Goal: Transaction & Acquisition: Purchase product/service

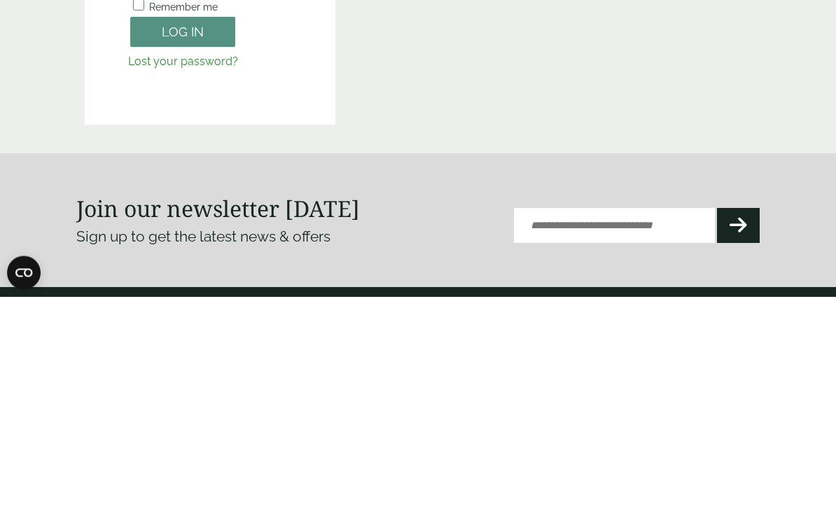
type input "**********"
click at [183, 244] on button "Log in" at bounding box center [182, 245] width 105 height 30
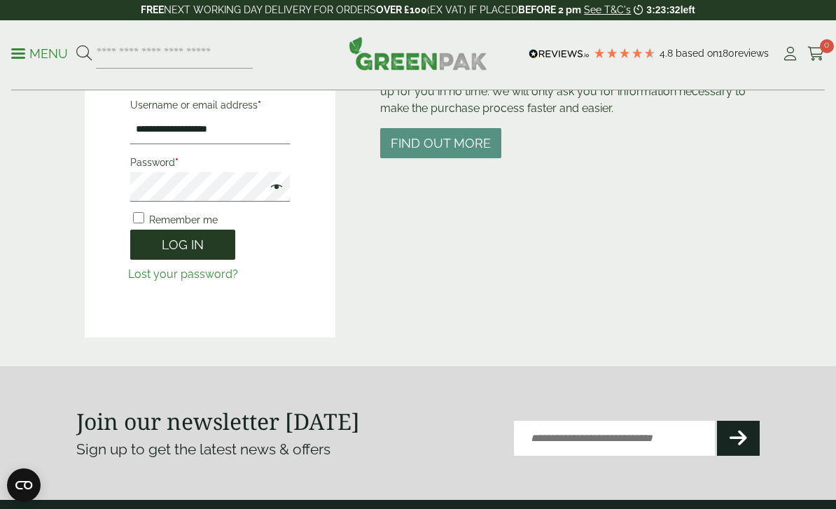
click at [214, 240] on button "Log in" at bounding box center [182, 245] width 105 height 30
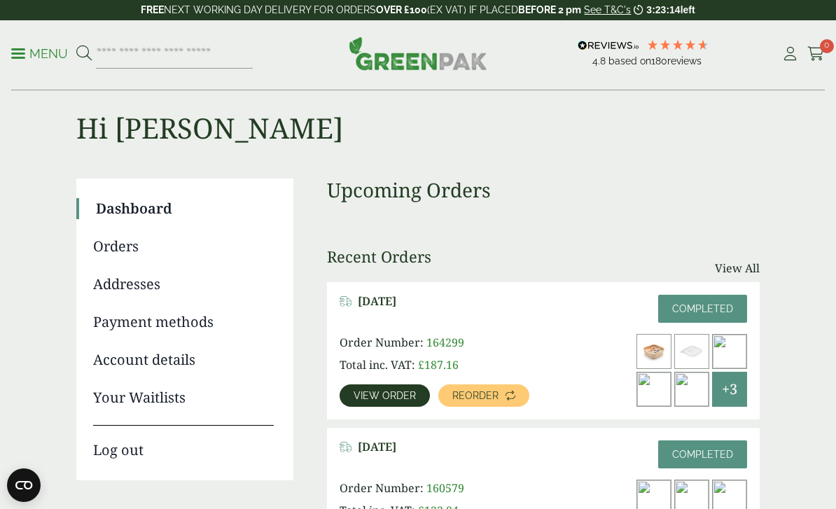
scroll to position [26, 0]
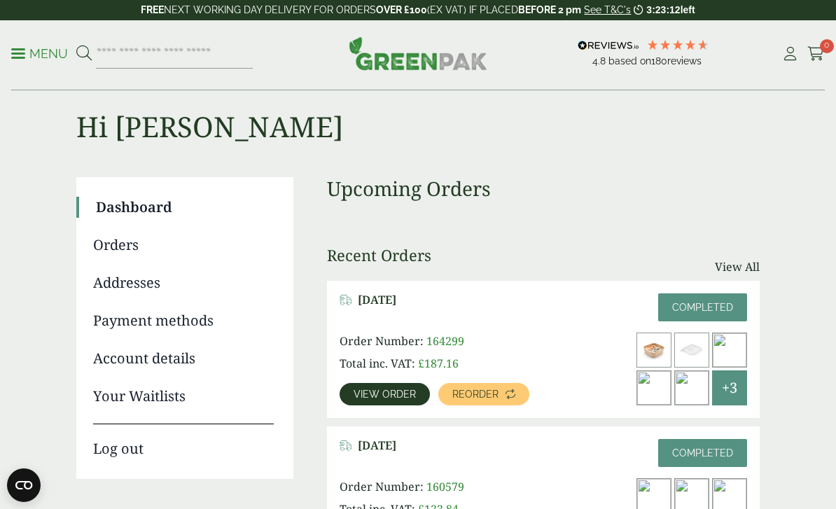
click at [22, 57] on link "Menu" at bounding box center [39, 53] width 57 height 14
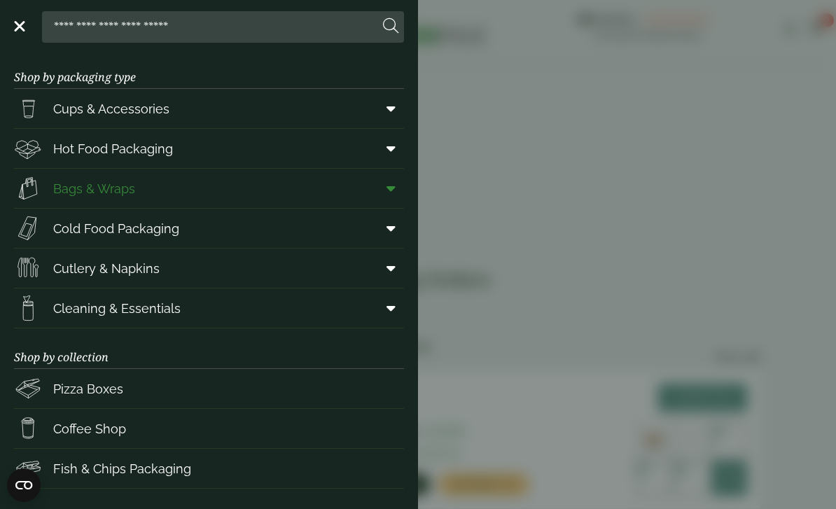
click at [150, 184] on link "Bags & Wraps" at bounding box center [209, 188] width 390 height 39
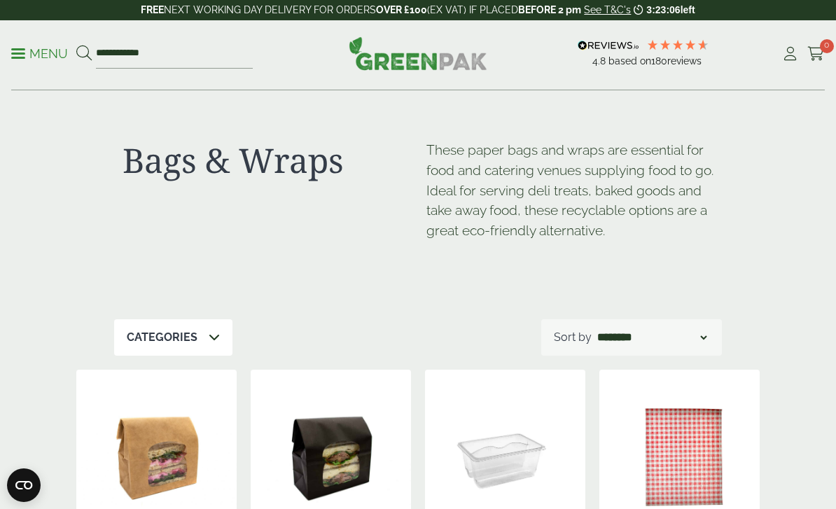
click at [46, 53] on p "Menu" at bounding box center [39, 54] width 57 height 17
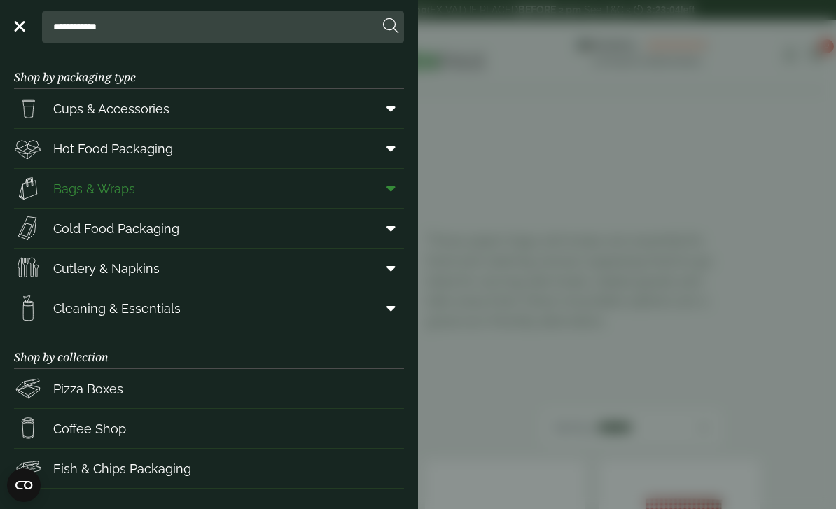
click at [388, 187] on icon at bounding box center [391, 188] width 9 height 14
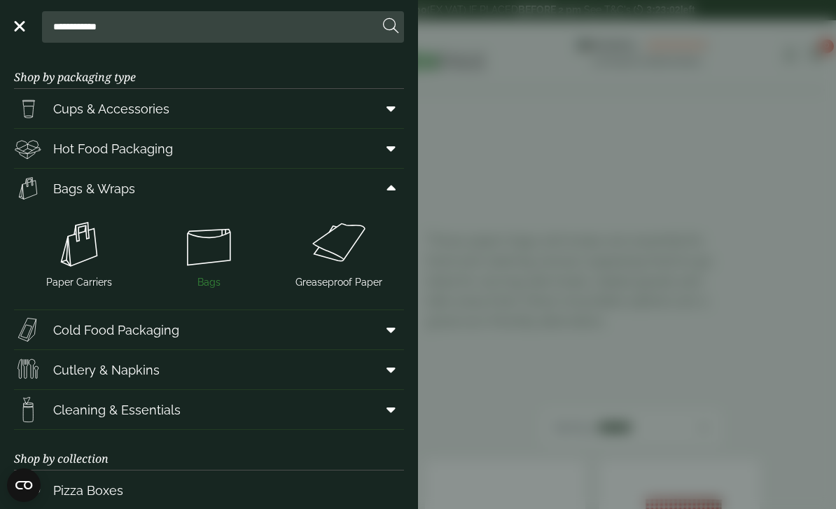
click at [214, 246] on img at bounding box center [209, 244] width 119 height 56
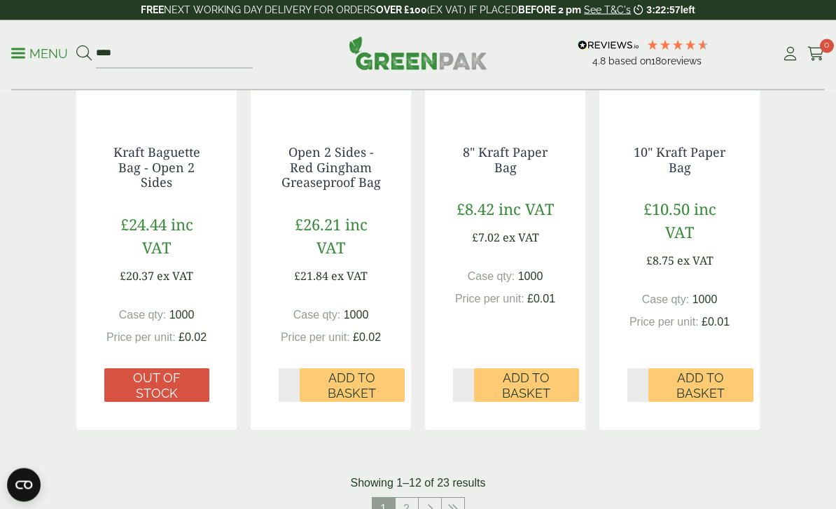
scroll to position [1288, 0]
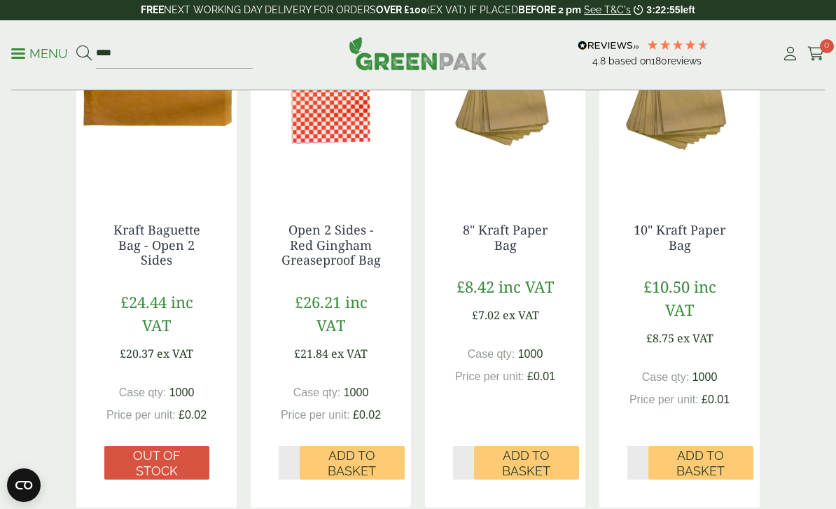
click at [642, 458] on input "*" at bounding box center [638, 463] width 21 height 34
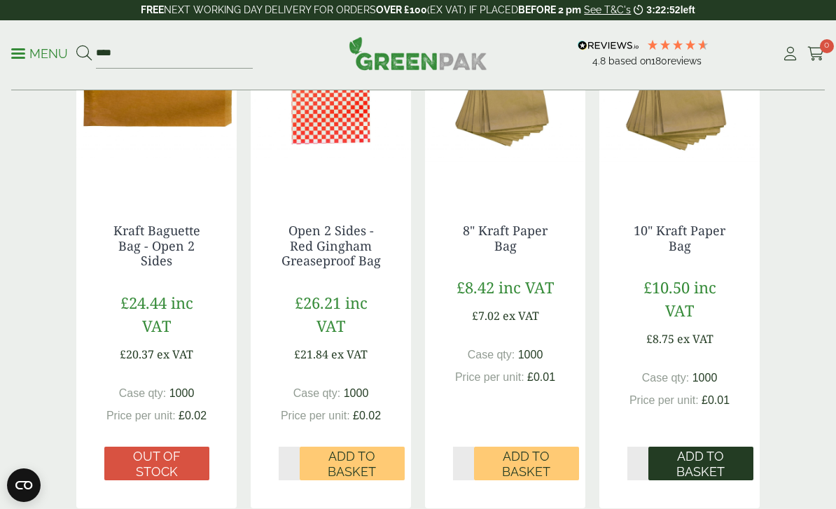
type input "*"
click at [700, 462] on span "Add to Basket" at bounding box center [700, 464] width 85 height 30
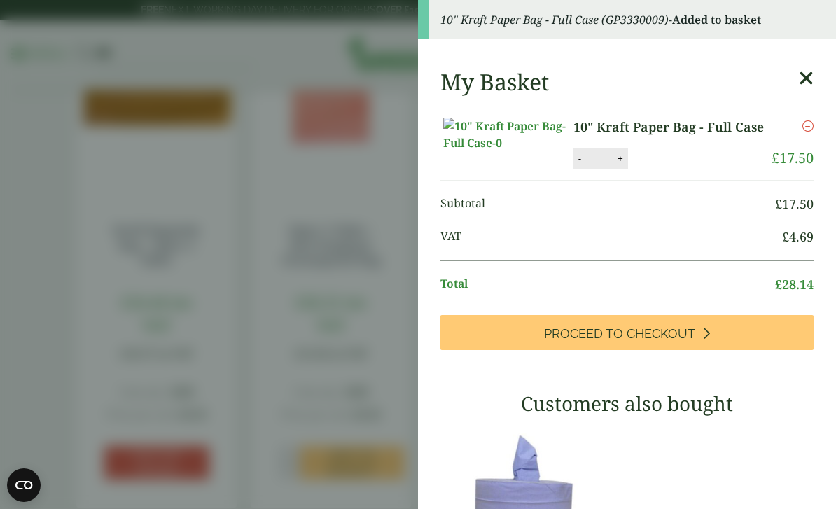
click at [359, 206] on aside "10" Kraft Paper Bag - Full Case (GP3330009) - Added to basket My Basket 10" Kra…" at bounding box center [418, 254] width 836 height 509
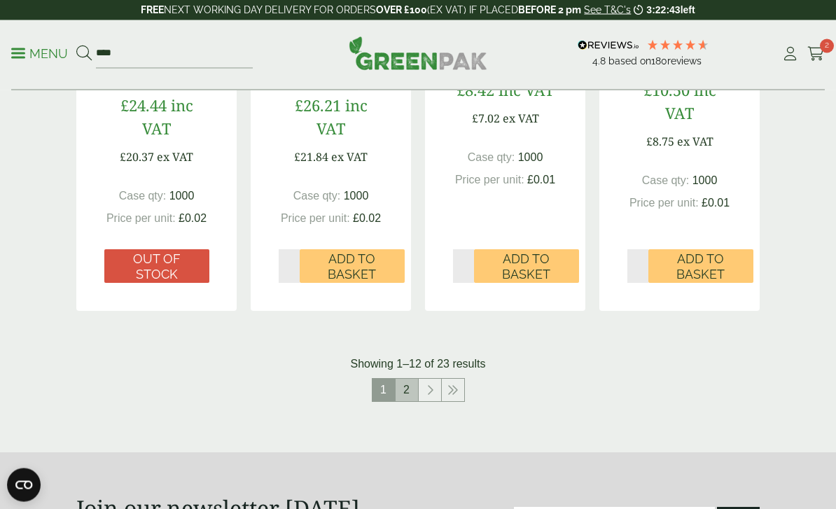
scroll to position [1485, 0]
click at [408, 386] on link "2" at bounding box center [407, 390] width 22 height 22
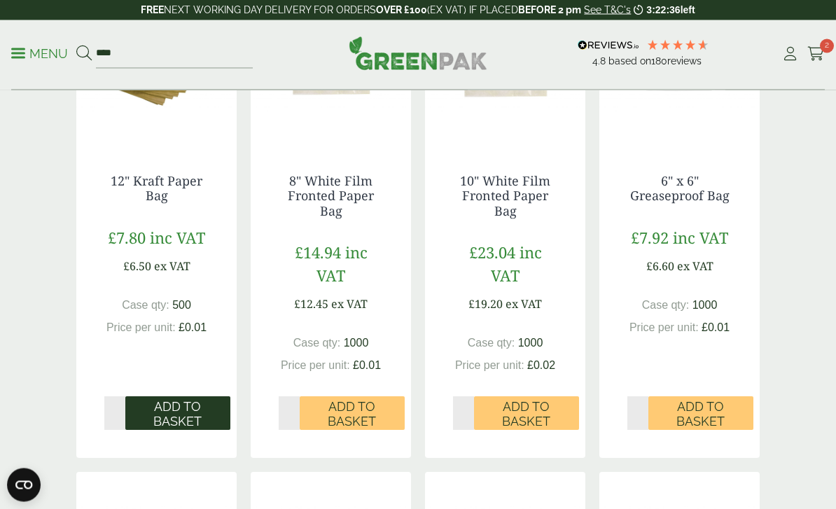
scroll to position [333, 0]
click at [116, 413] on input "*" at bounding box center [114, 413] width 21 height 34
type input "*"
click at [169, 418] on span "Add to Basket" at bounding box center [177, 415] width 85 height 30
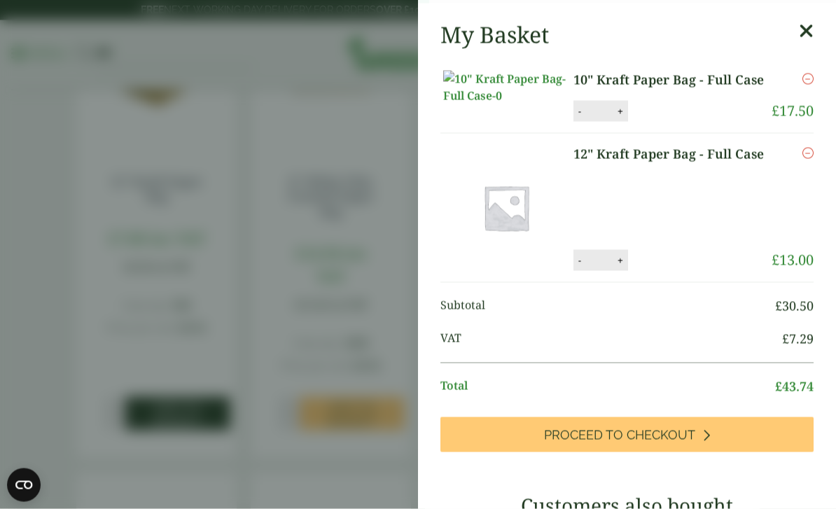
scroll to position [333, 0]
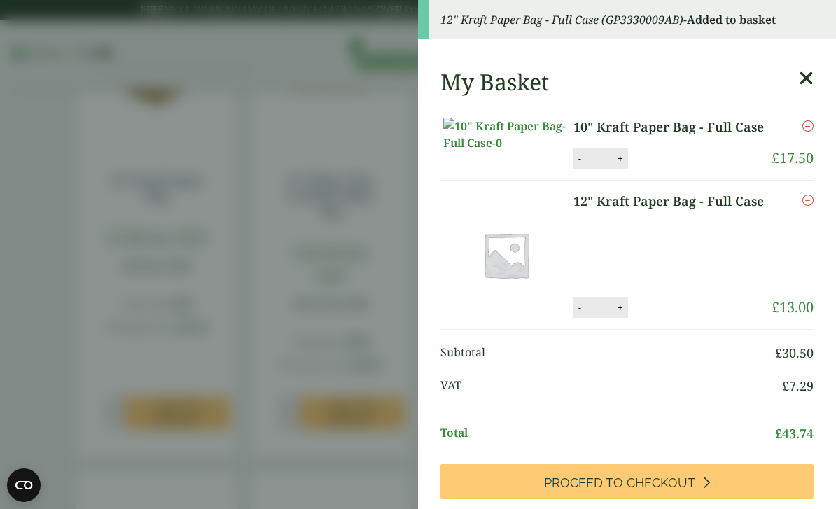
click at [289, 251] on aside "12" Kraft Paper Bag - Full Case (GP3330009AB) - Added to basket My Basket 10" K…" at bounding box center [418, 254] width 836 height 509
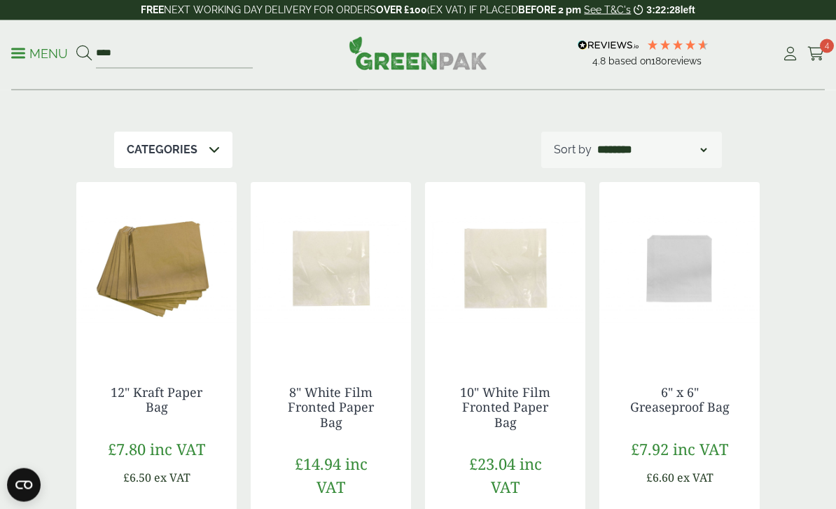
scroll to position [0, 0]
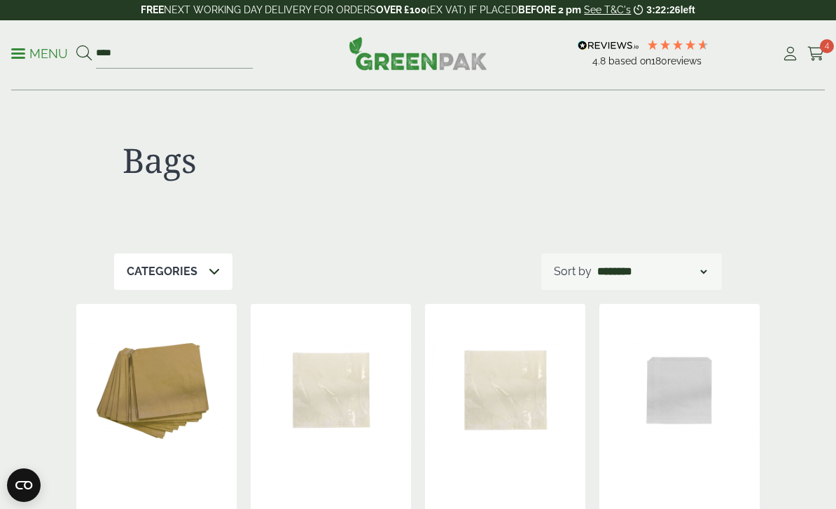
click at [25, 56] on link "Menu" at bounding box center [39, 53] width 57 height 14
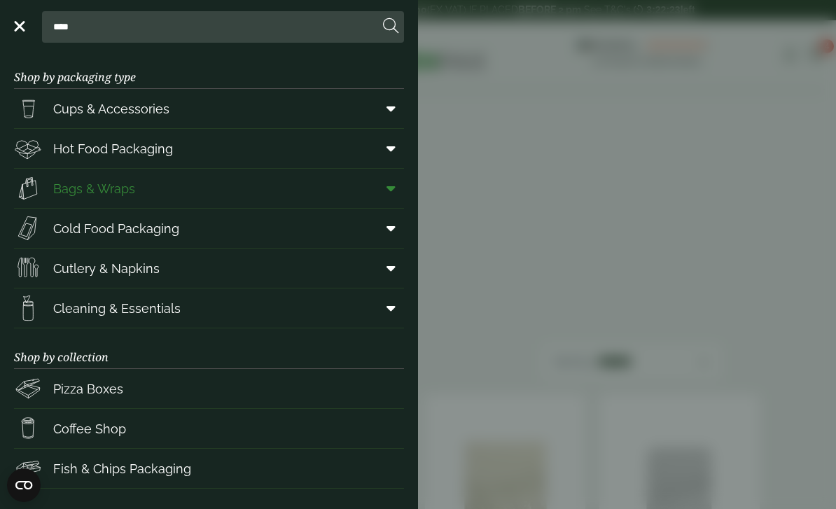
click at [390, 184] on icon at bounding box center [391, 188] width 9 height 14
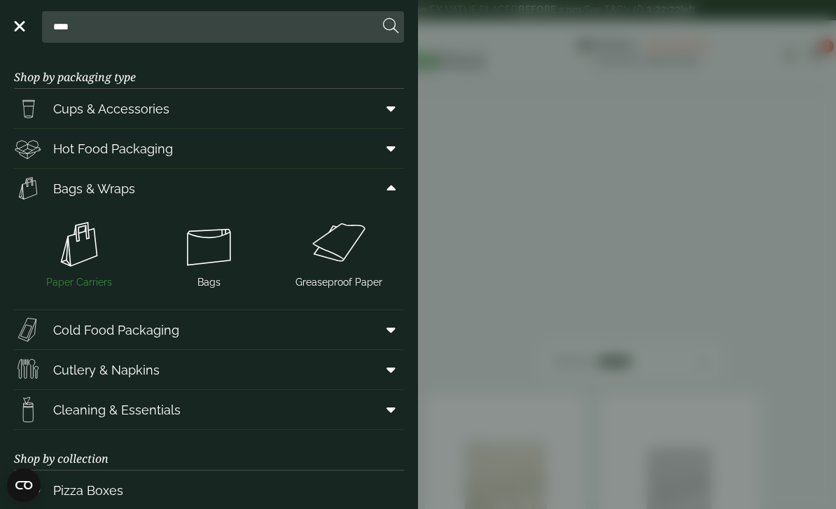
click at [69, 237] on img at bounding box center [79, 244] width 119 height 56
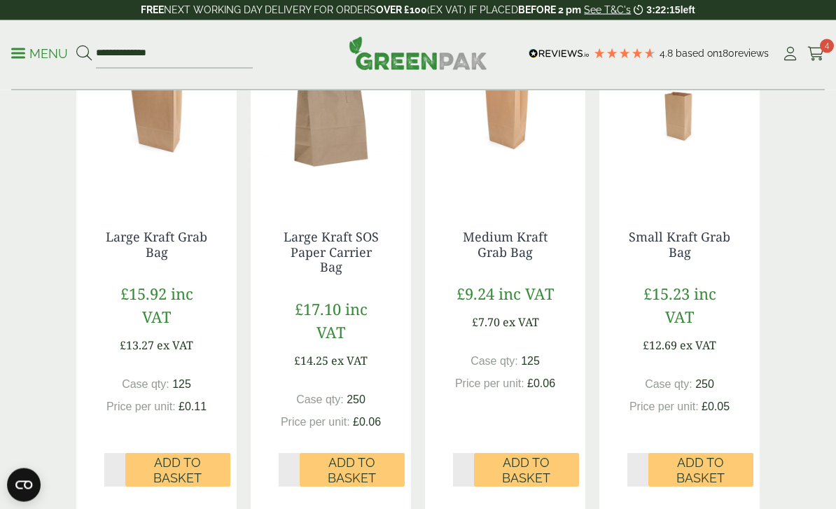
scroll to position [1281, 0]
click at [361, 473] on span "Add to Basket" at bounding box center [352, 470] width 85 height 30
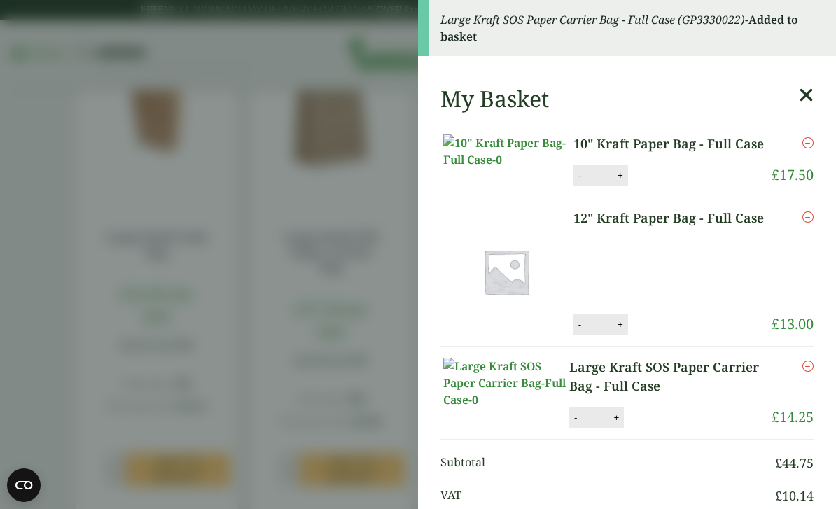
click at [282, 359] on aside "Large Kraft SOS Paper Carrier Bag - Full Case (GP3330022) - Added to basket My …" at bounding box center [418, 254] width 836 height 509
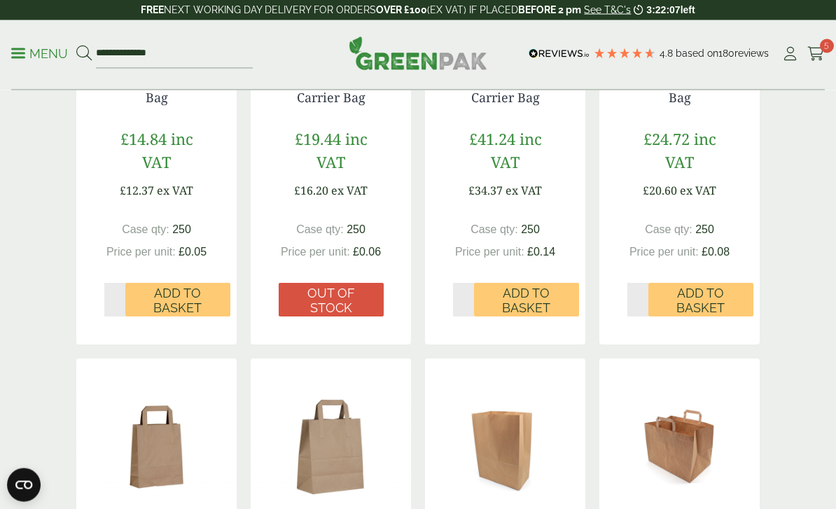
scroll to position [447, 0]
click at [33, 54] on p "Menu" at bounding box center [39, 54] width 57 height 17
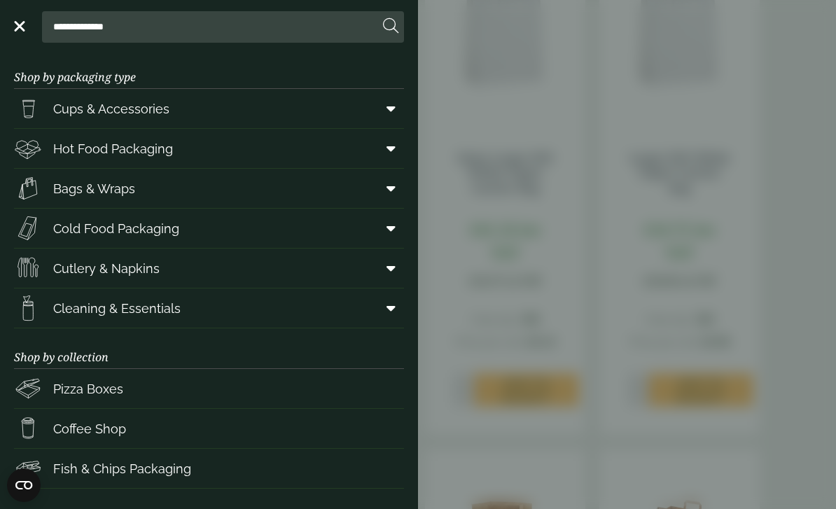
click at [582, 157] on aside "**********" at bounding box center [418, 254] width 836 height 509
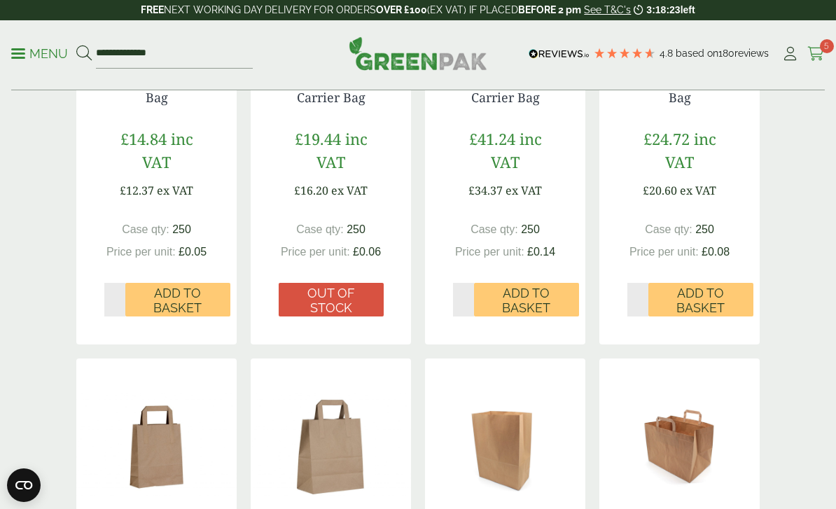
click at [819, 50] on icon at bounding box center [817, 54] width 18 height 14
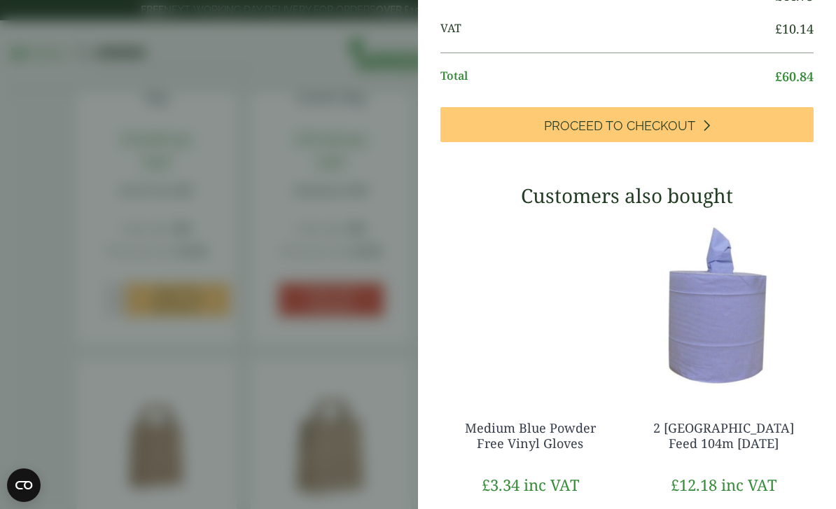
scroll to position [440, 0]
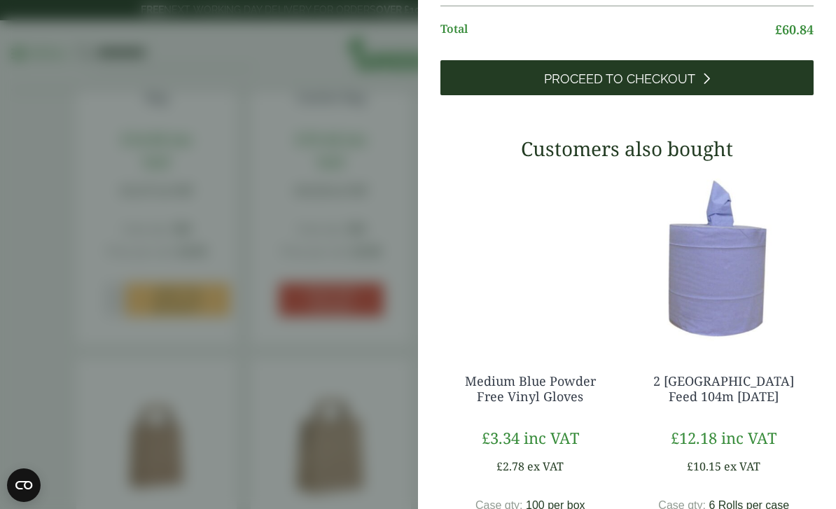
click at [640, 87] on span "Proceed to Checkout" at bounding box center [619, 78] width 151 height 15
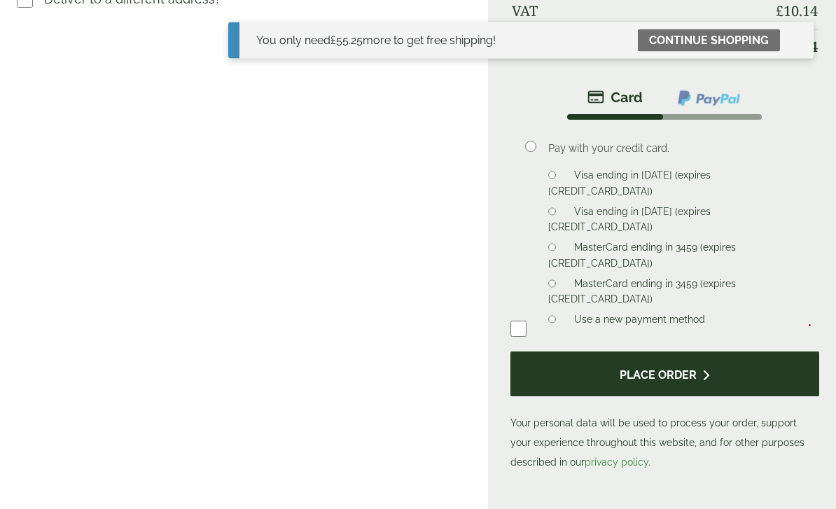
scroll to position [616, 0]
click at [694, 352] on button "Place order" at bounding box center [666, 375] width 310 height 46
